Goal: Task Accomplishment & Management: Manage account settings

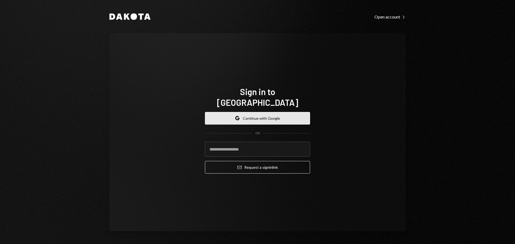
click at [242, 112] on button "Google Continue with Google" at bounding box center [257, 118] width 105 height 13
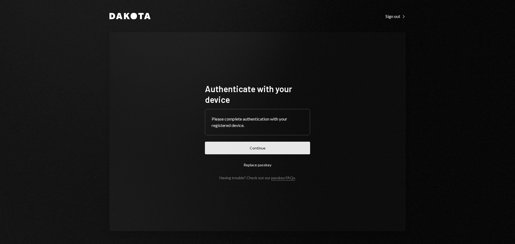
click at [260, 150] on button "Continue" at bounding box center [257, 148] width 105 height 13
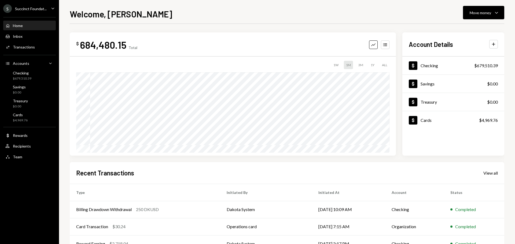
click at [36, 11] on div "Succinct Foundat..." at bounding box center [31, 8] width 32 height 5
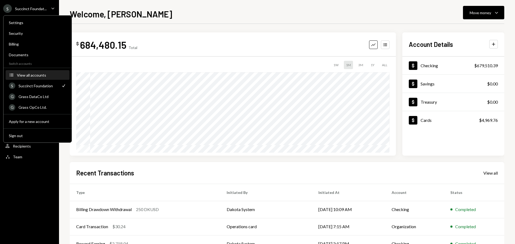
click at [42, 74] on div "View all accounts" at bounding box center [41, 75] width 49 height 5
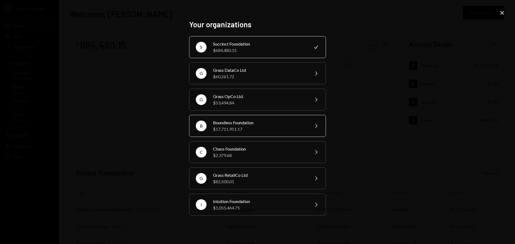
click at [245, 123] on div "Boundless Foundation" at bounding box center [259, 123] width 93 height 6
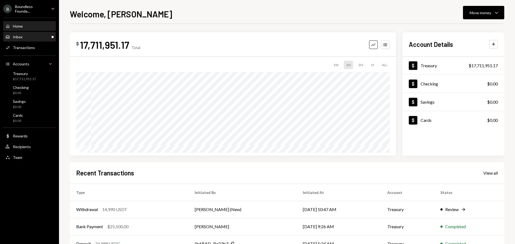
click at [26, 39] on div "Inbox Inbox" at bounding box center [29, 36] width 48 height 9
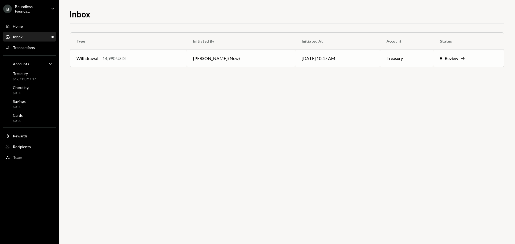
click at [173, 57] on div "Withdrawal 14,990 USDT" at bounding box center [128, 58] width 104 height 6
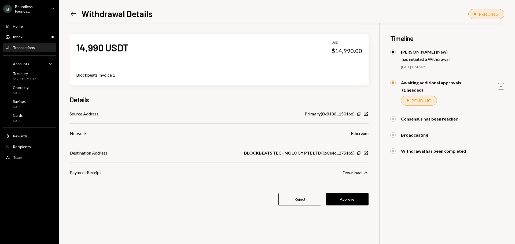
scroll to position [23, 0]
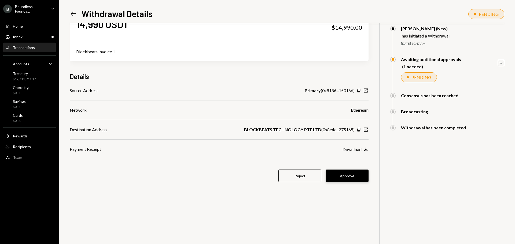
click at [343, 176] on button "Approve" at bounding box center [346, 176] width 43 height 13
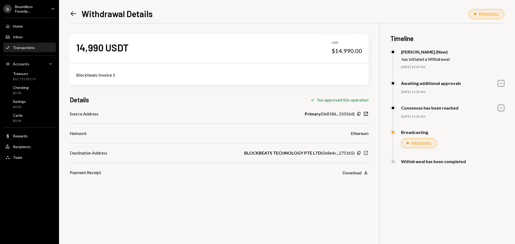
click at [367, 155] on icon "button" at bounding box center [366, 153] width 4 height 4
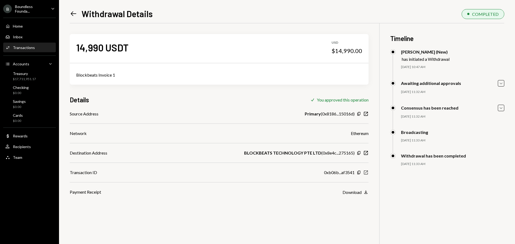
click at [365, 171] on icon "button" at bounding box center [366, 173] width 4 height 4
